Goal: Task Accomplishment & Management: Complete application form

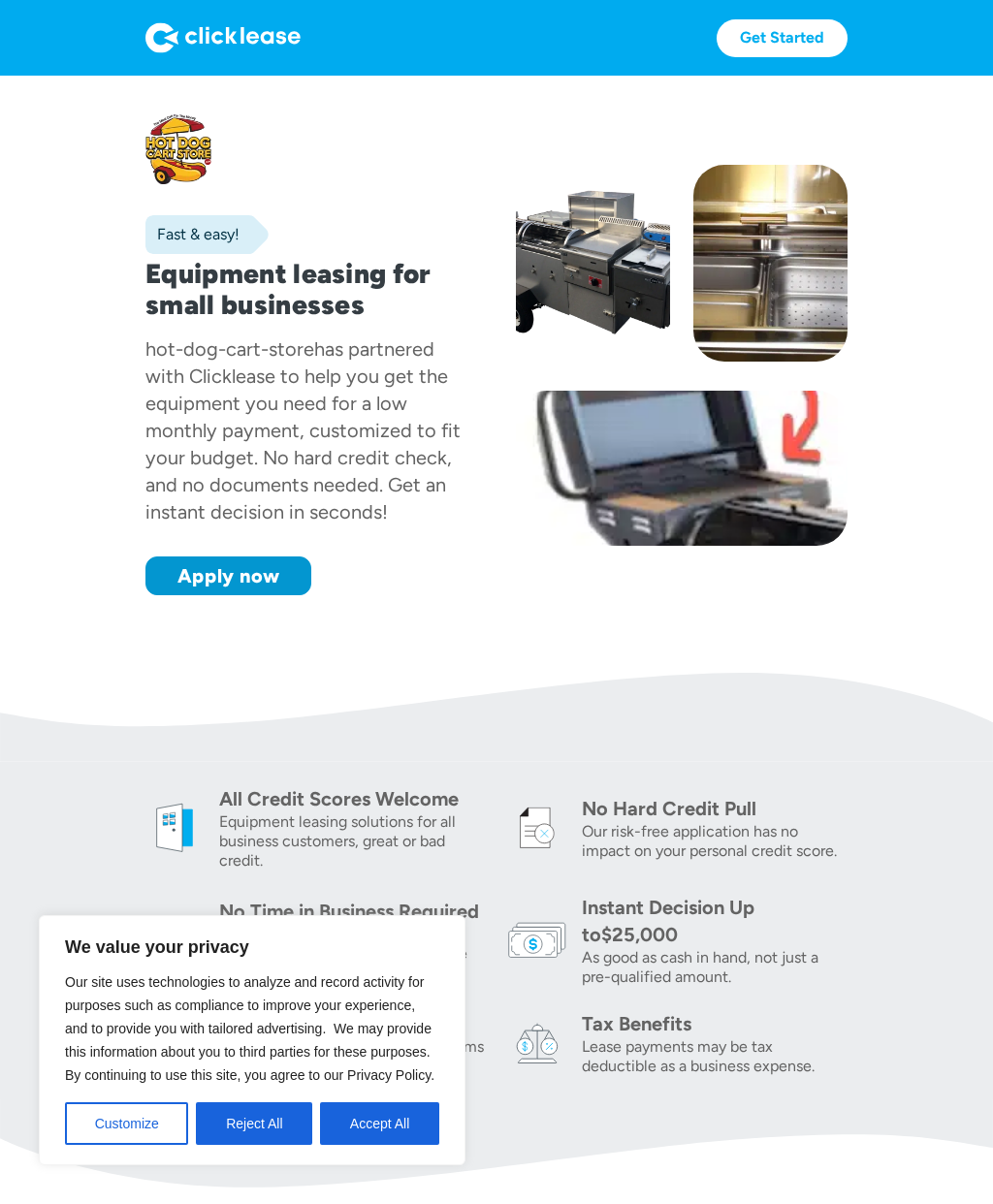
click at [410, 1126] on button "Accept All" at bounding box center [379, 1123] width 120 height 43
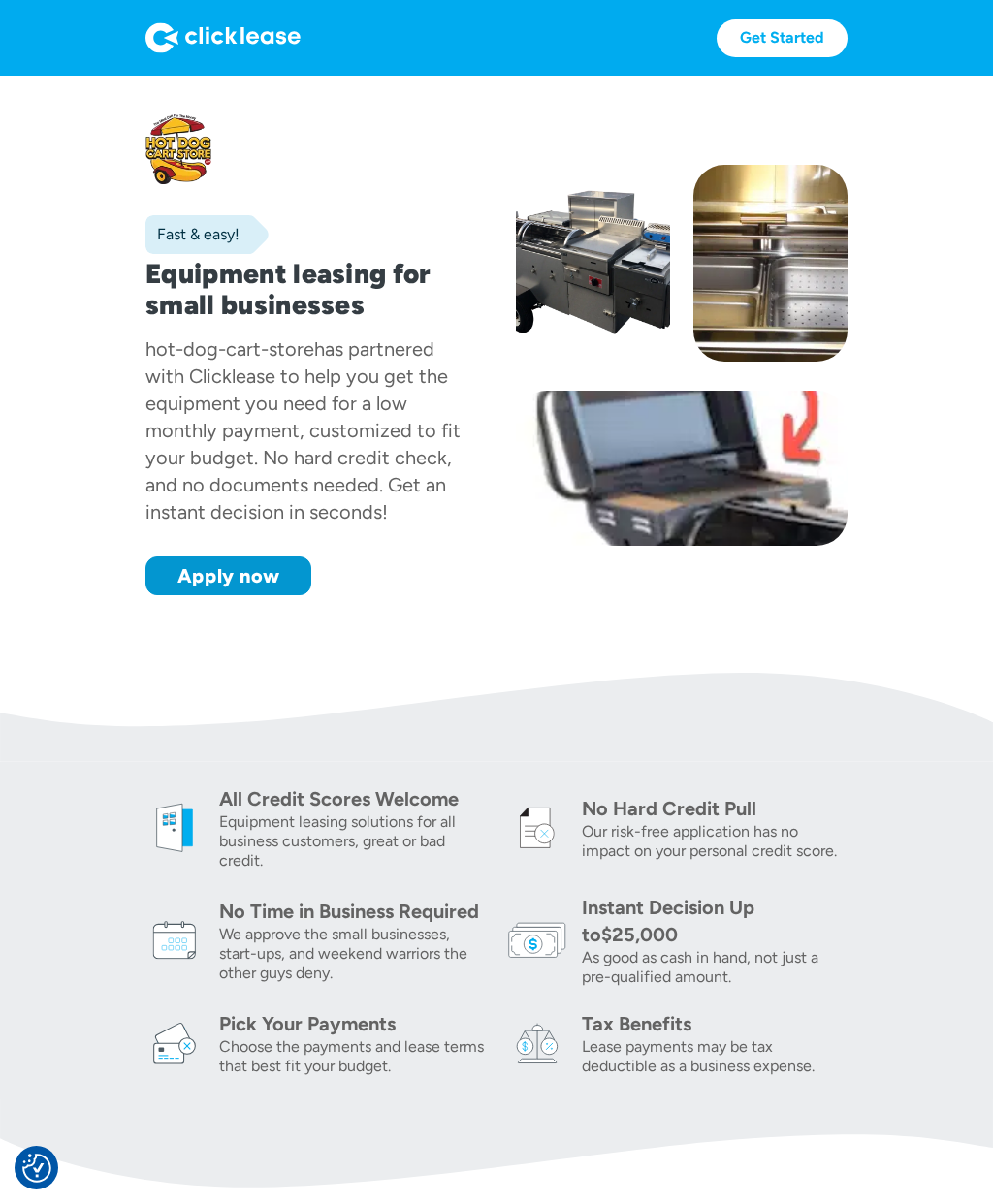
click at [253, 587] on link "Apply now" at bounding box center [228, 576] width 166 height 39
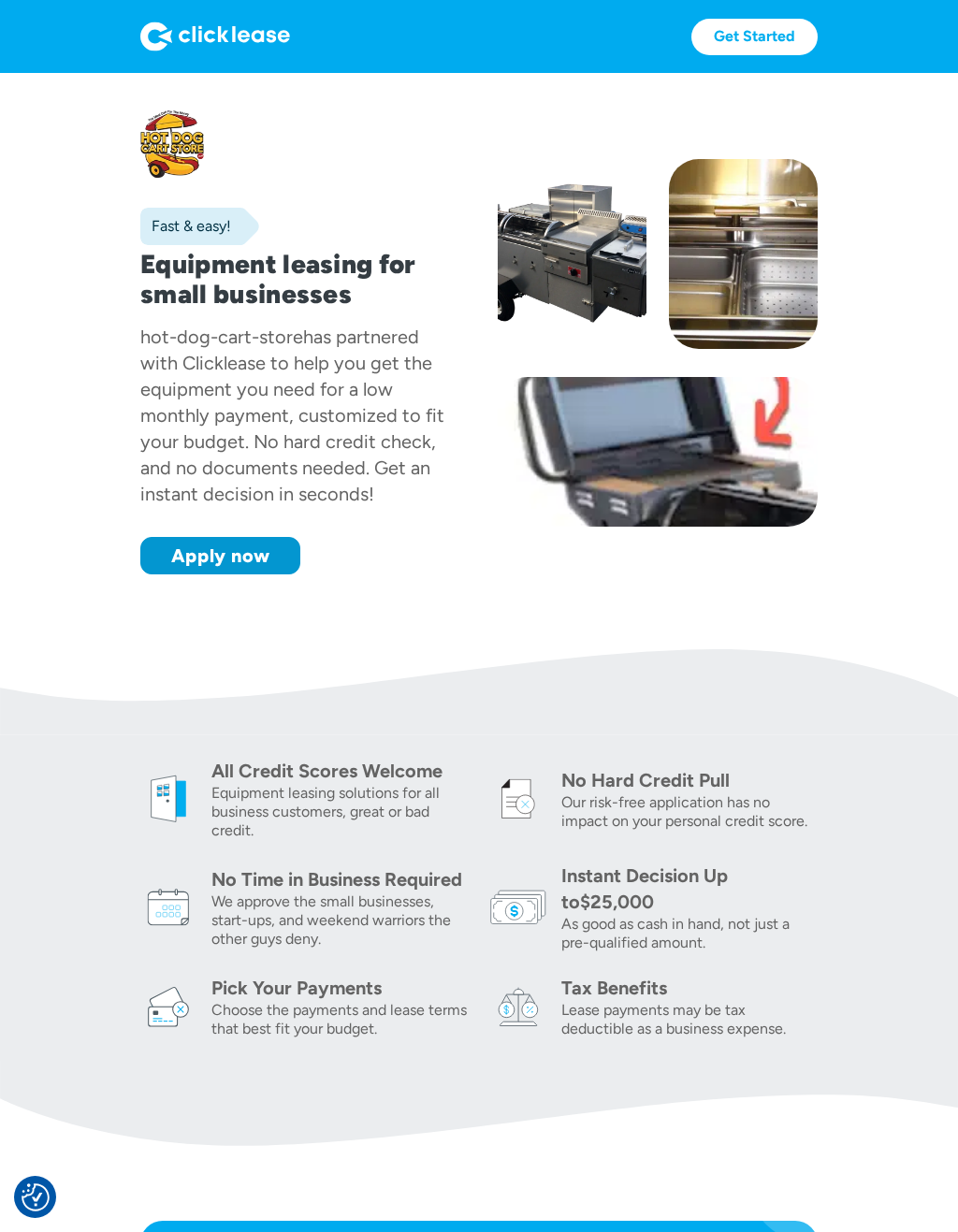
click at [255, 554] on link "Apply now" at bounding box center [220, 555] width 160 height 37
